Goal: Information Seeking & Learning: Compare options

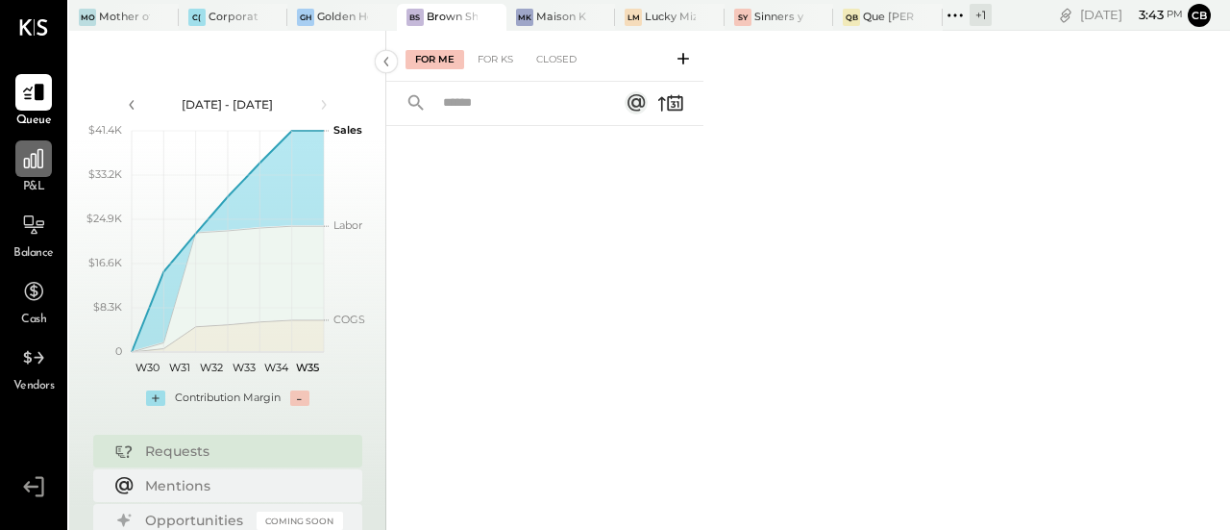
click at [35, 165] on icon at bounding box center [33, 158] width 25 height 25
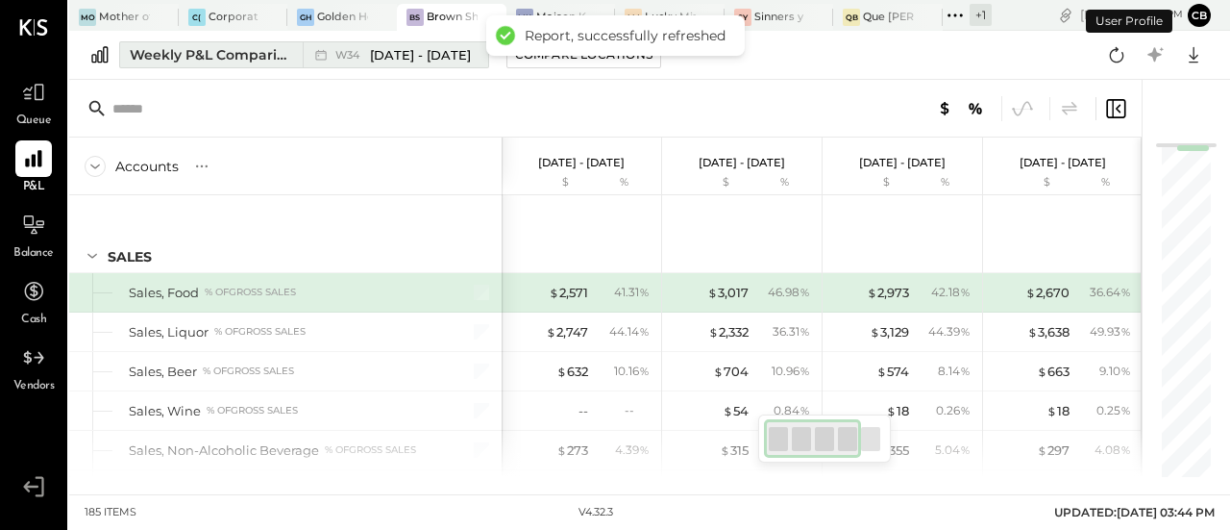
click at [254, 51] on div "Weekly P&L Comparison" at bounding box center [210, 54] width 161 height 19
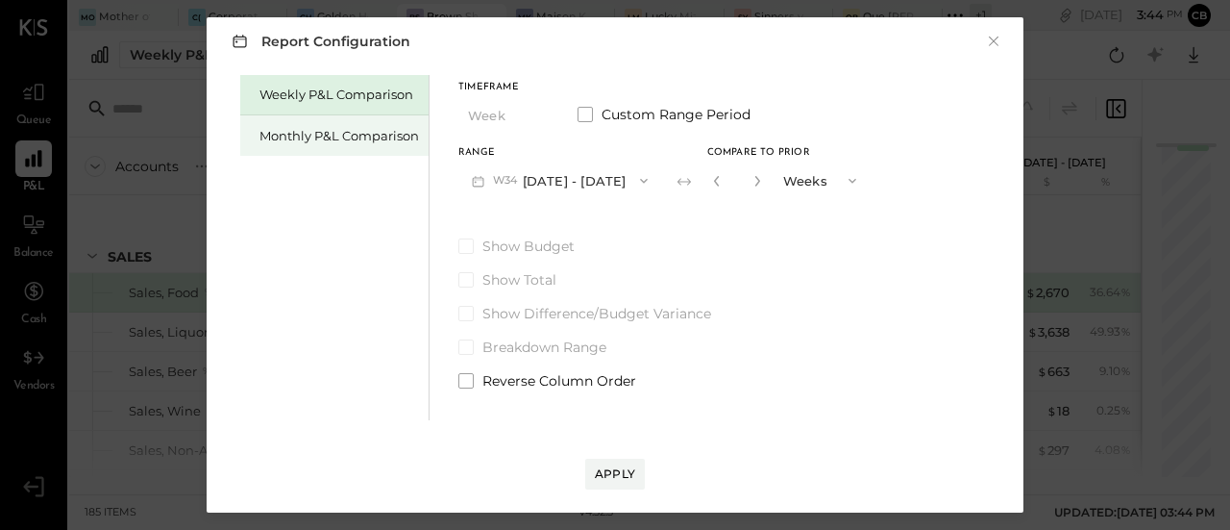
click at [319, 145] on div "Monthly P&L Comparison" at bounding box center [334, 135] width 188 height 40
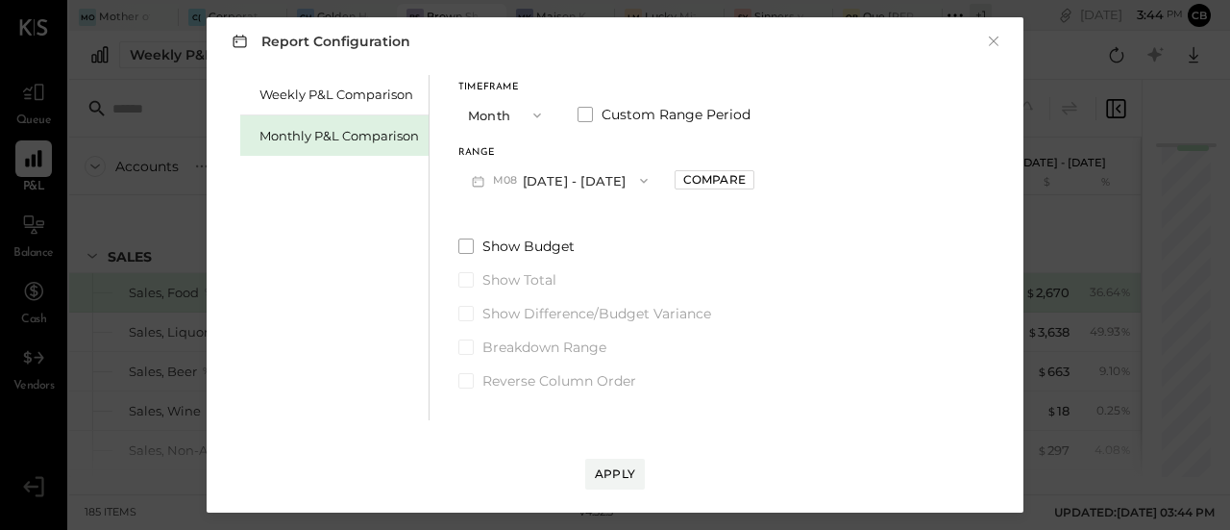
click at [566, 178] on button "M08 [DATE] - [DATE]" at bounding box center [559, 180] width 203 height 36
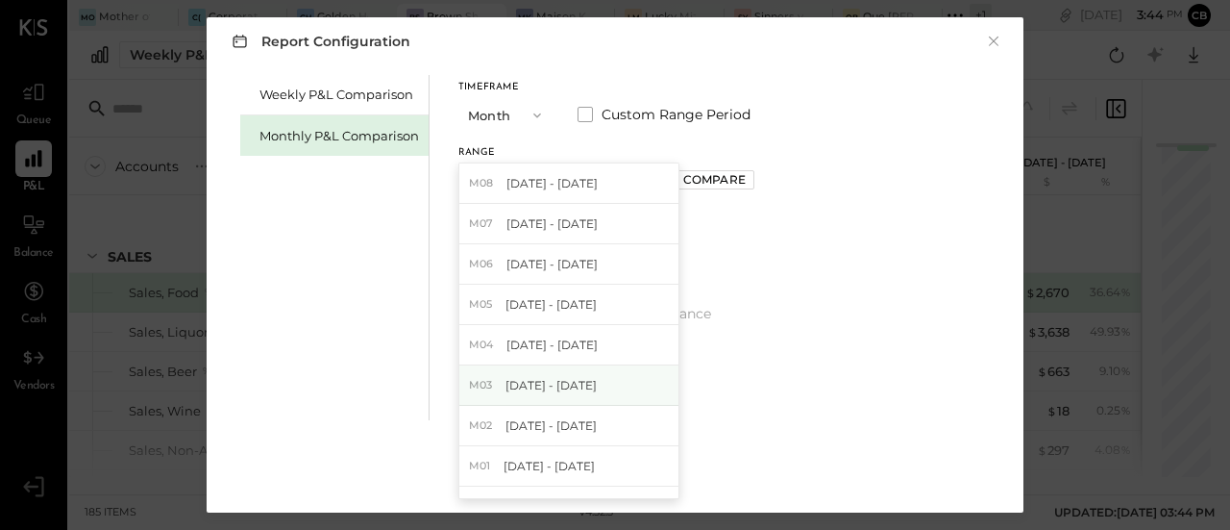
scroll to position [31, 0]
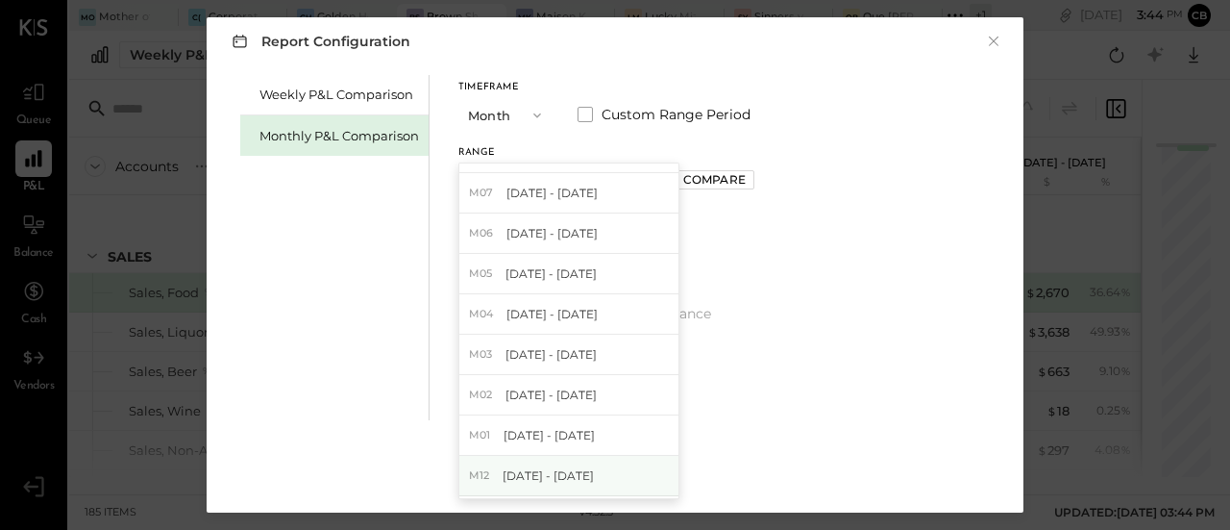
click at [561, 463] on div "M12 [DATE] - [DATE]" at bounding box center [568, 476] width 219 height 40
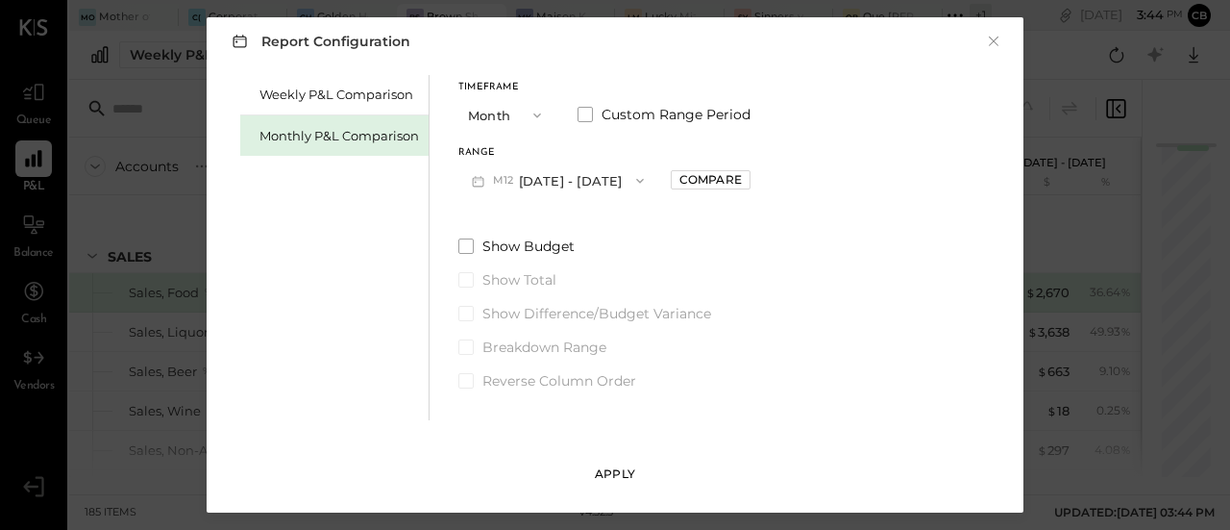
click at [605, 464] on button "Apply" at bounding box center [615, 473] width 60 height 31
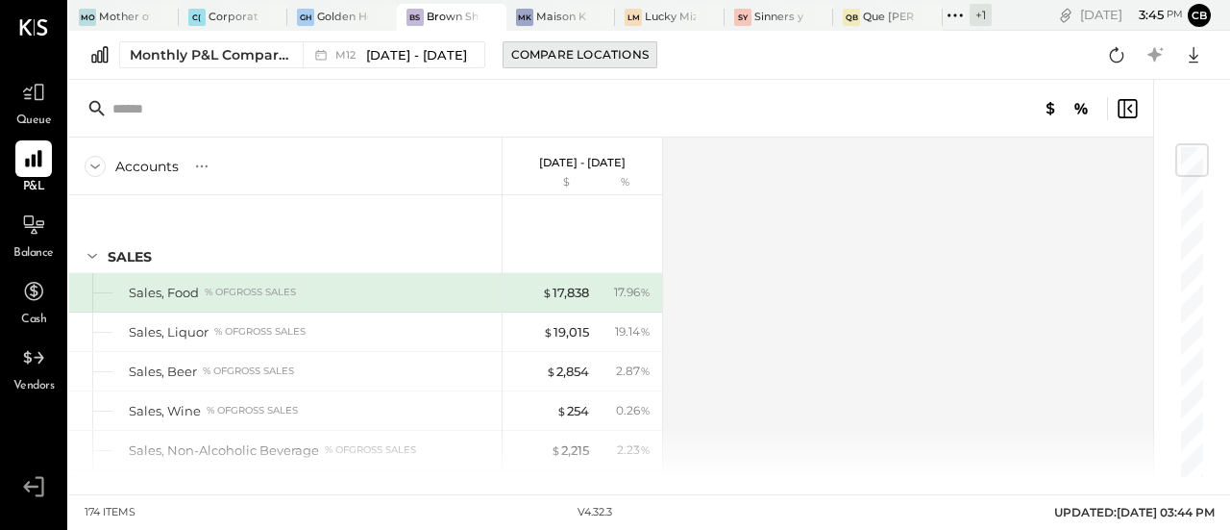
click at [589, 54] on div "Compare Locations" at bounding box center [579, 54] width 137 height 16
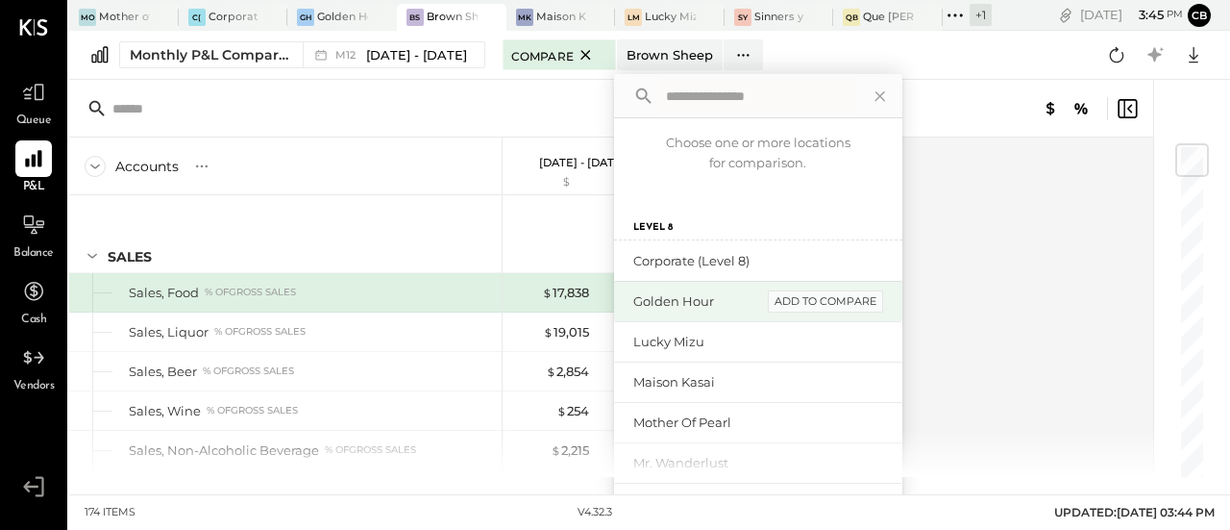
click at [857, 302] on div "add to compare" at bounding box center [825, 301] width 115 height 23
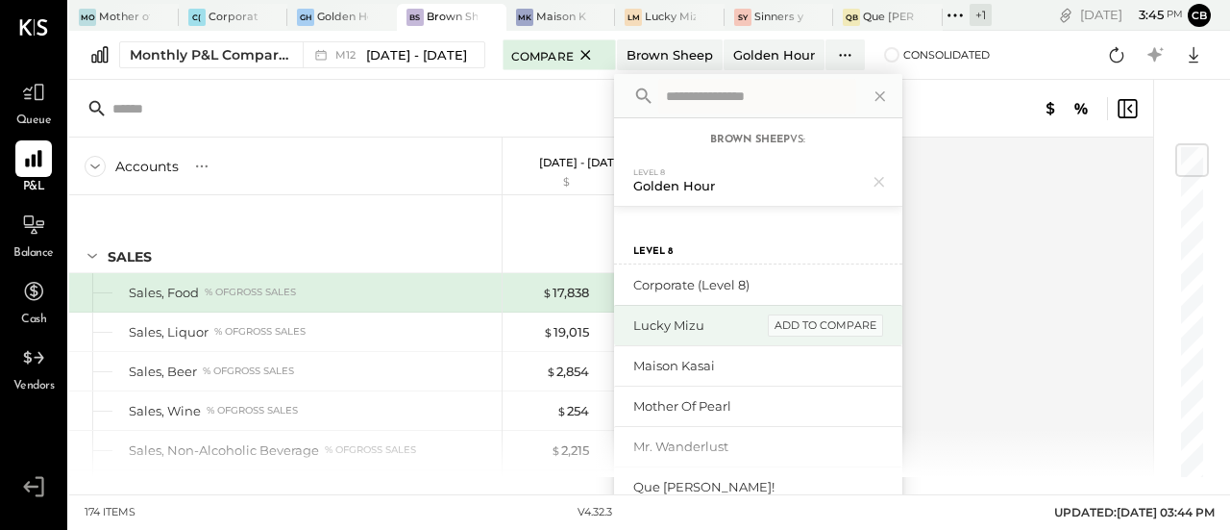
click at [856, 325] on div "add to compare" at bounding box center [825, 325] width 115 height 23
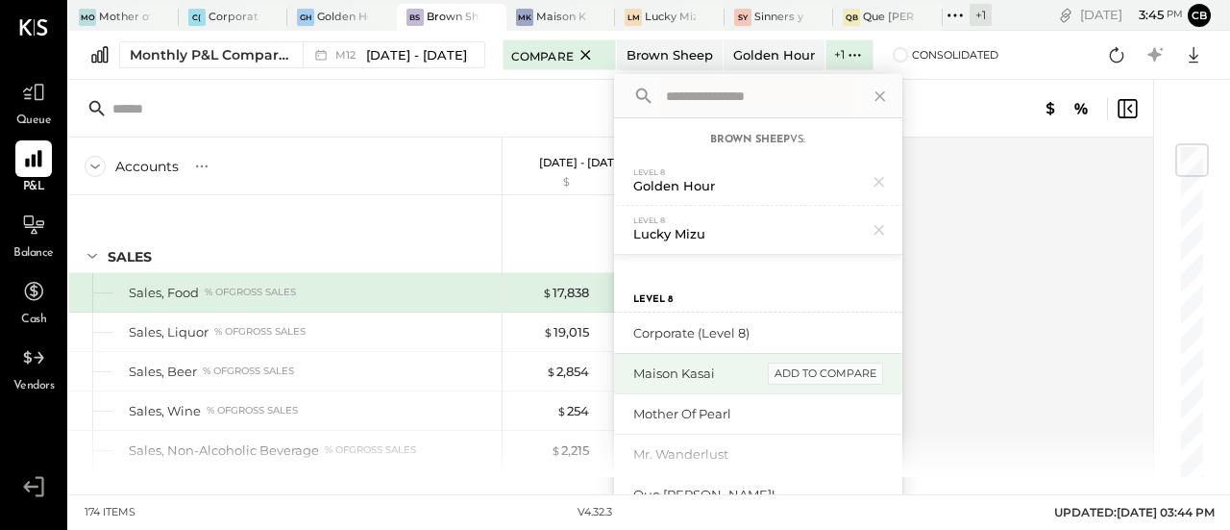
scroll to position [119, 0]
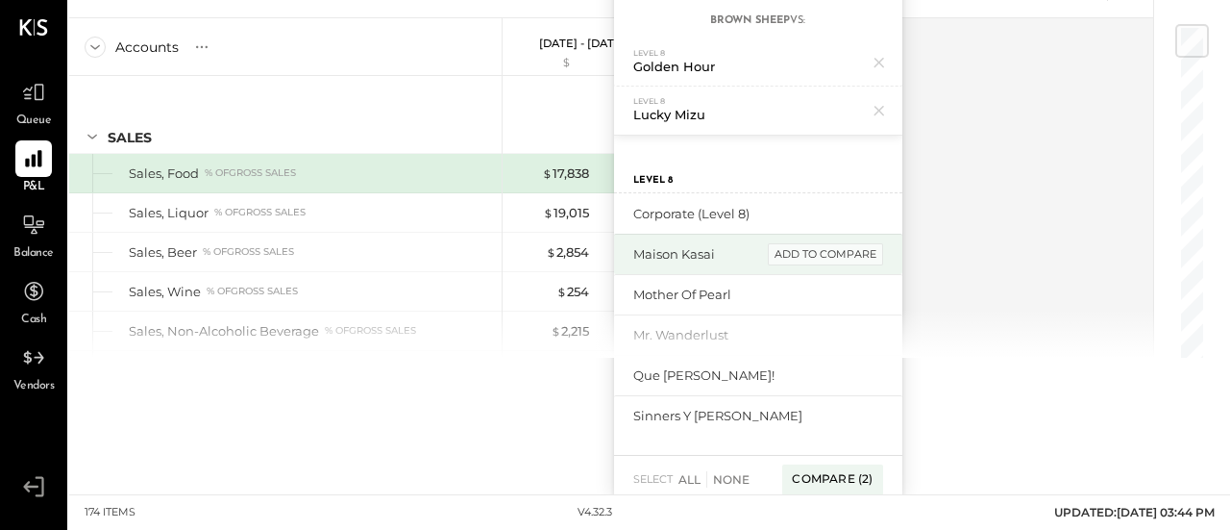
click at [832, 257] on div "add to compare" at bounding box center [825, 254] width 115 height 23
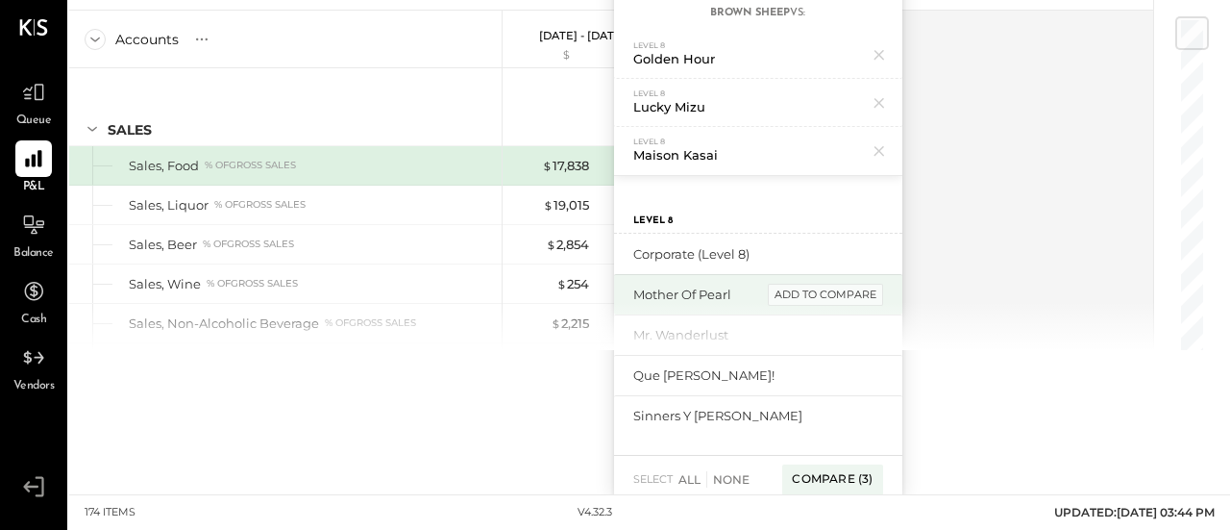
click at [830, 295] on div "add to compare" at bounding box center [825, 295] width 115 height 23
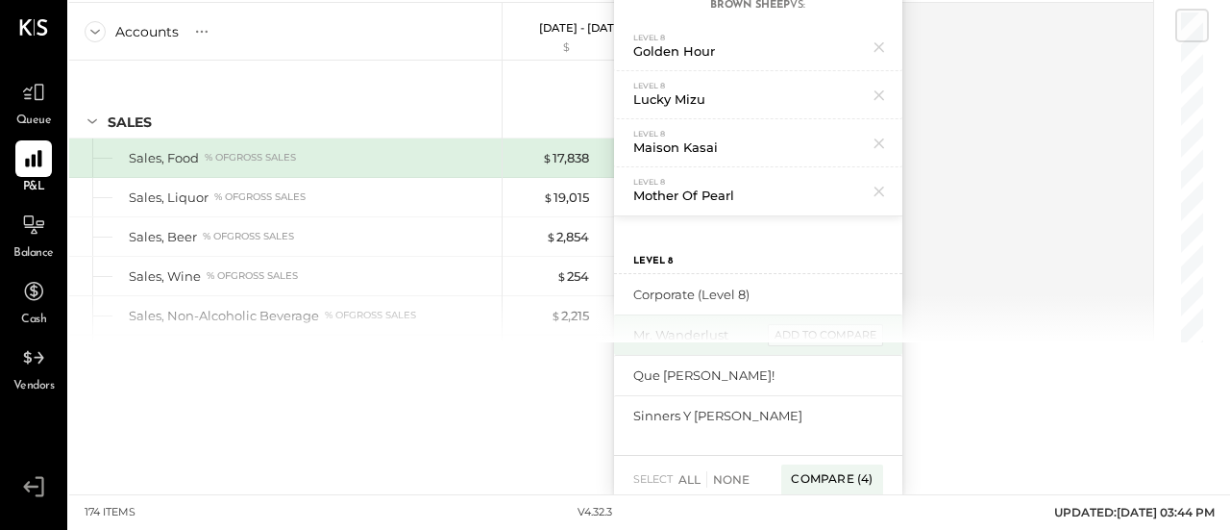
click at [825, 331] on div "add to compare" at bounding box center [825, 335] width 115 height 23
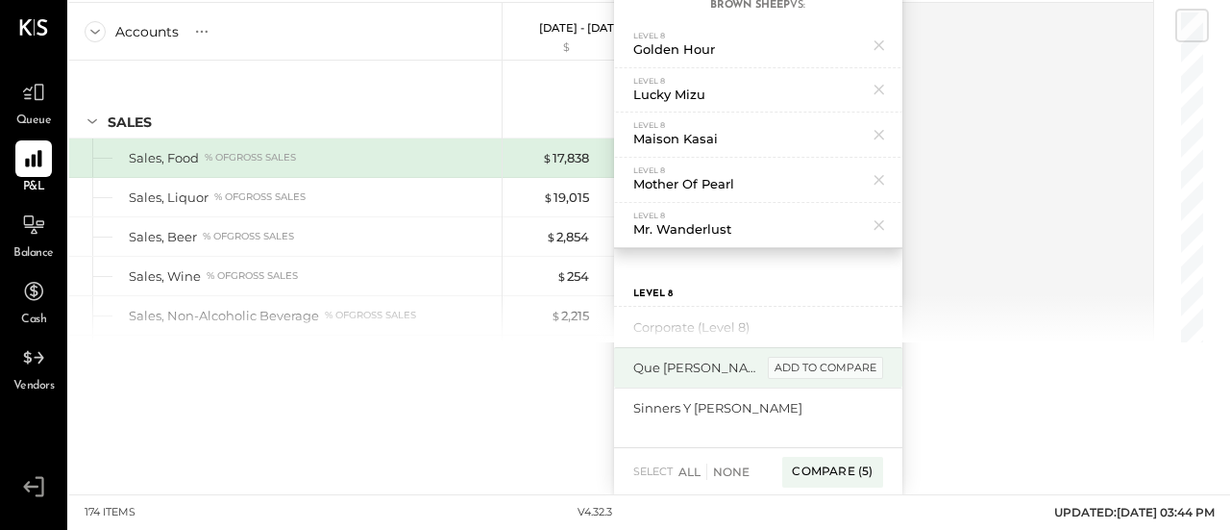
click at [819, 367] on div "add to compare" at bounding box center [825, 368] width 115 height 23
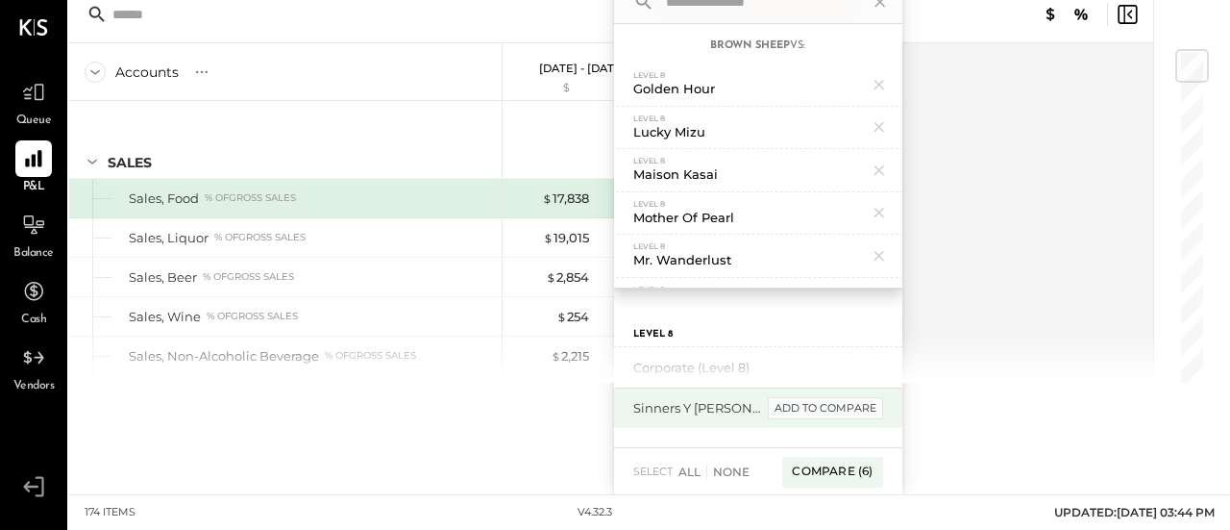
click at [819, 400] on div "add to compare" at bounding box center [825, 408] width 115 height 23
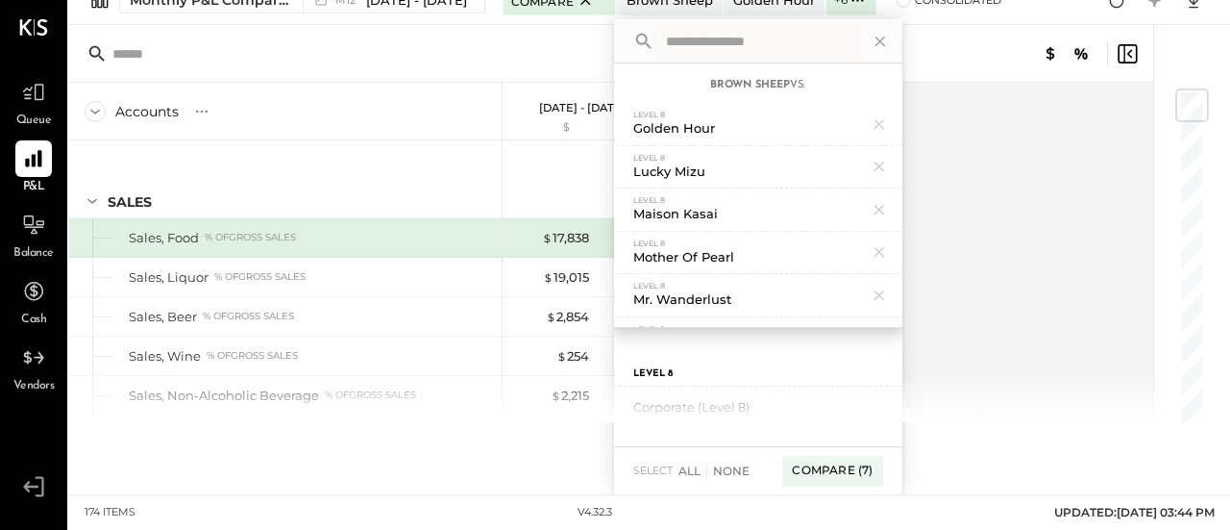
scroll to position [54, 0]
click at [821, 476] on div "Compare (7)" at bounding box center [832, 472] width 100 height 31
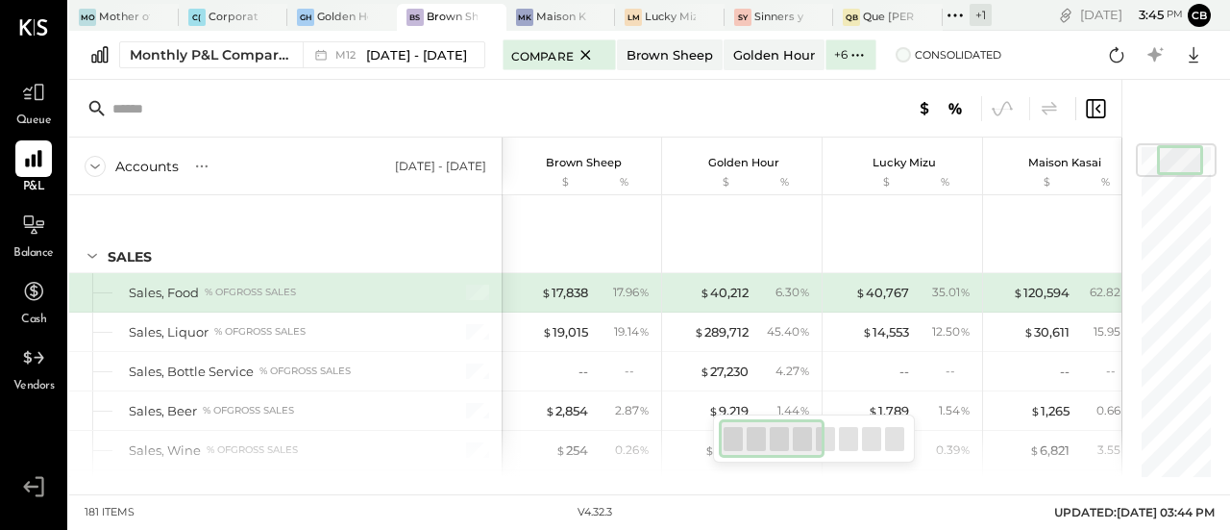
click at [896, 61] on span at bounding box center [903, 54] width 15 height 15
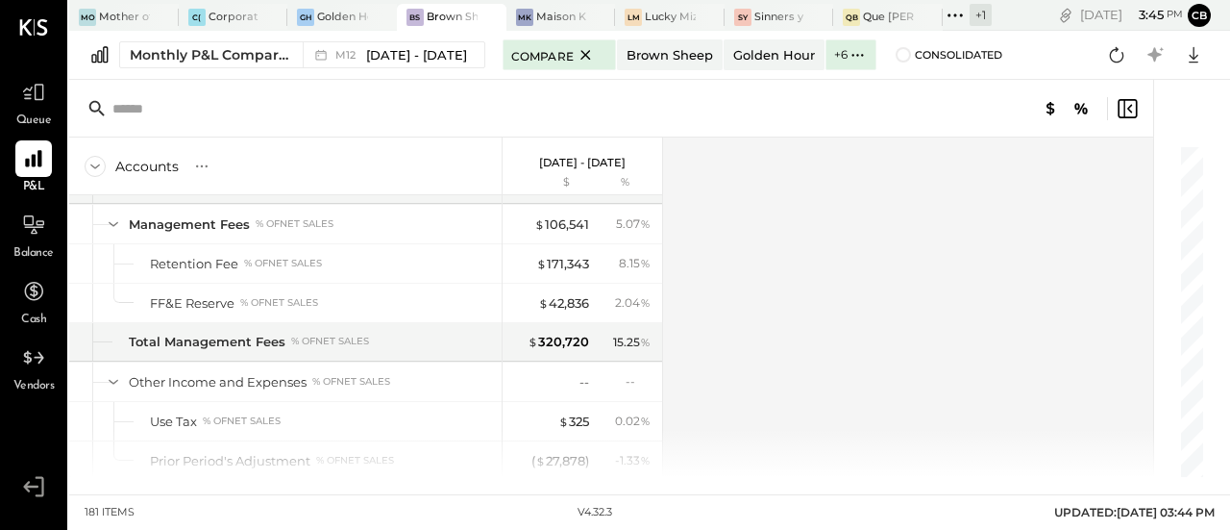
scroll to position [5819, 0]
